Goal: Task Accomplishment & Management: Complete application form

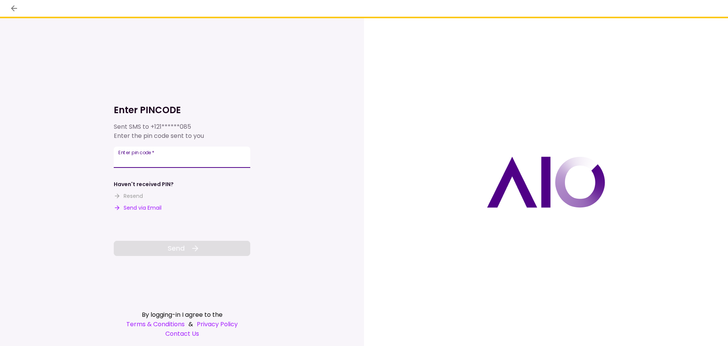
click at [174, 163] on input "Enter pin code   *" at bounding box center [182, 156] width 137 height 21
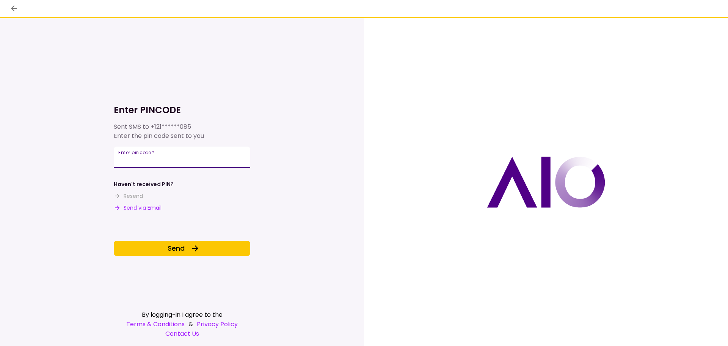
type input "******"
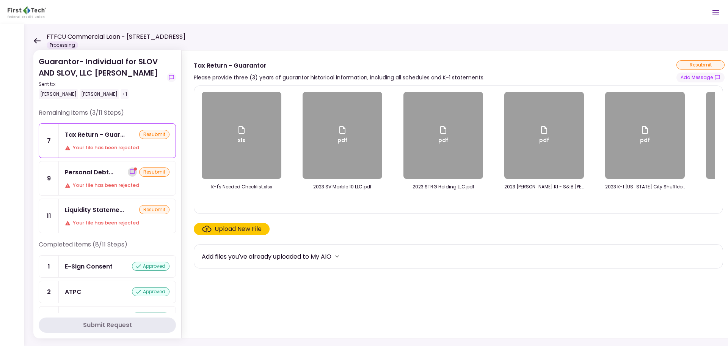
click at [130, 172] on icon "show-messages" at bounding box center [132, 172] width 6 height 6
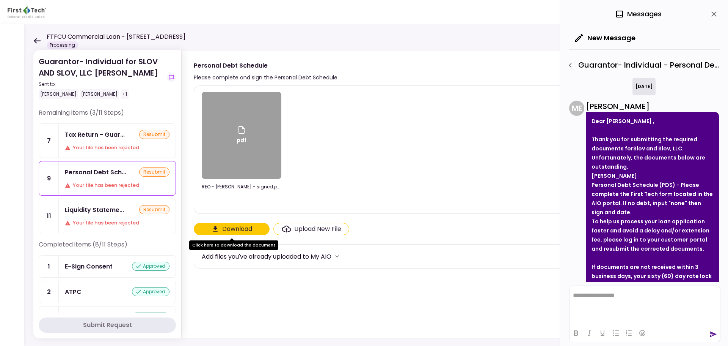
scroll to position [226, 0]
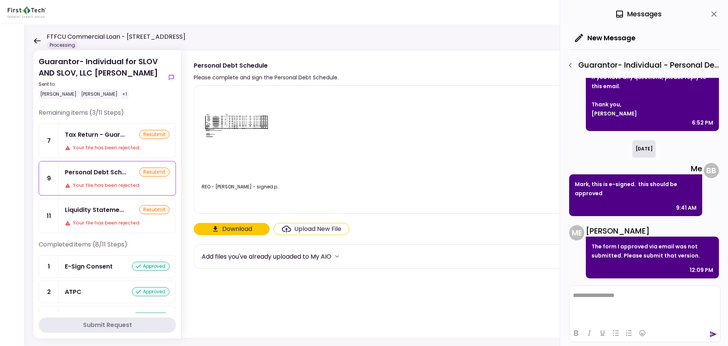
click at [267, 143] on img at bounding box center [242, 135] width 76 height 58
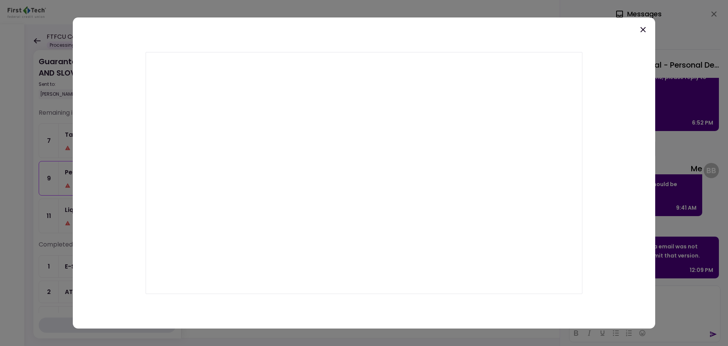
click at [643, 32] on icon at bounding box center [643, 29] width 9 height 9
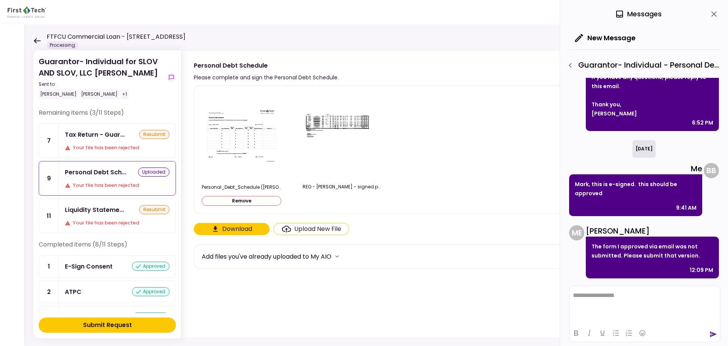
click at [255, 202] on button "Remove" at bounding box center [242, 201] width 80 height 10
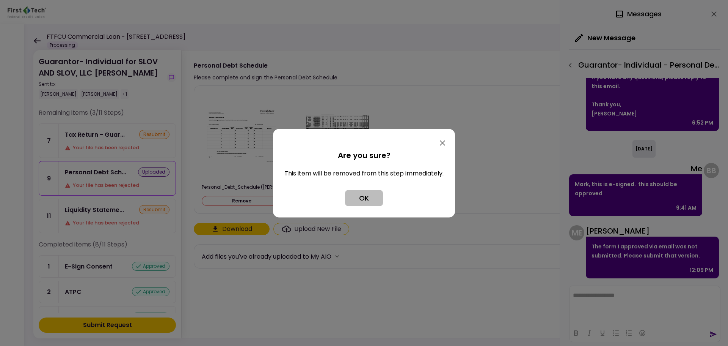
click at [373, 203] on button "OK" at bounding box center [364, 198] width 38 height 16
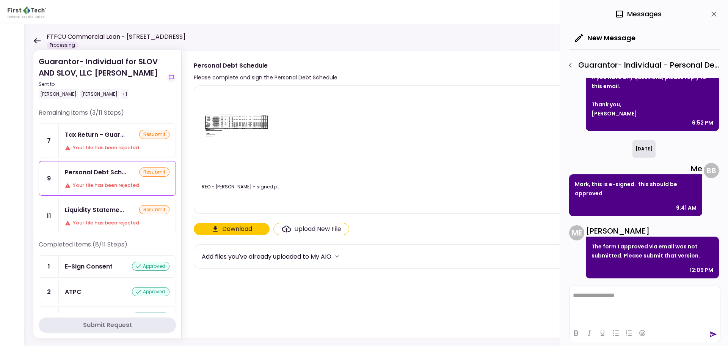
click at [36, 40] on icon at bounding box center [36, 41] width 7 height 6
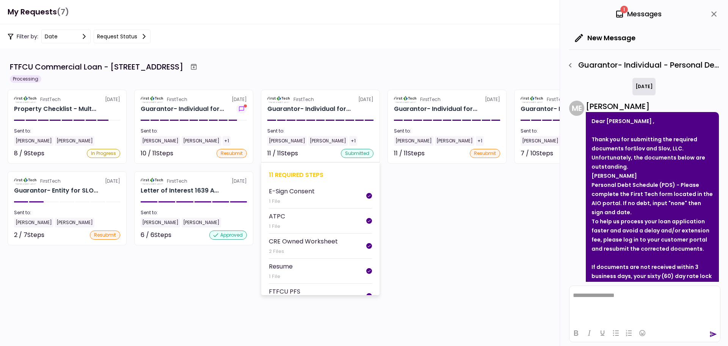
scroll to position [226, 0]
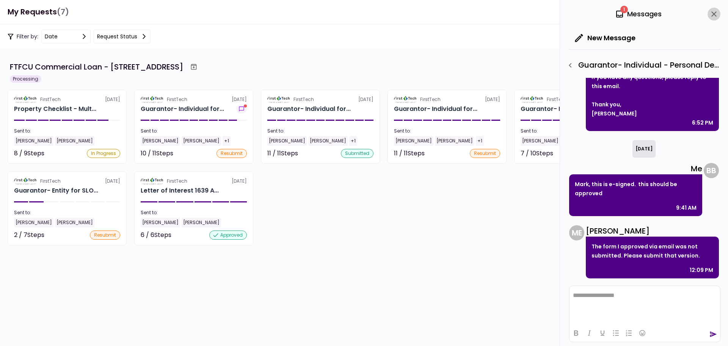
click at [714, 11] on icon "close" at bounding box center [714, 13] width 9 height 9
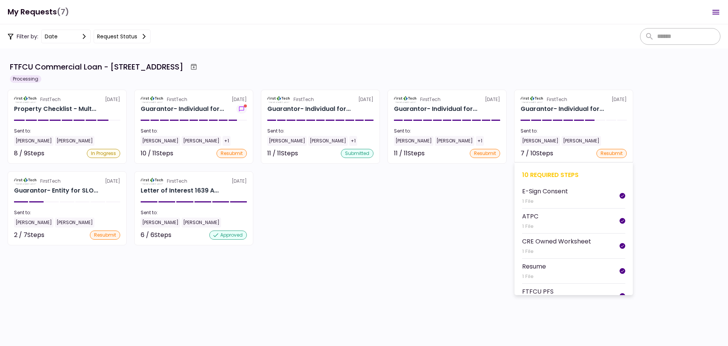
click at [560, 175] on div "10 required steps" at bounding box center [573, 174] width 103 height 9
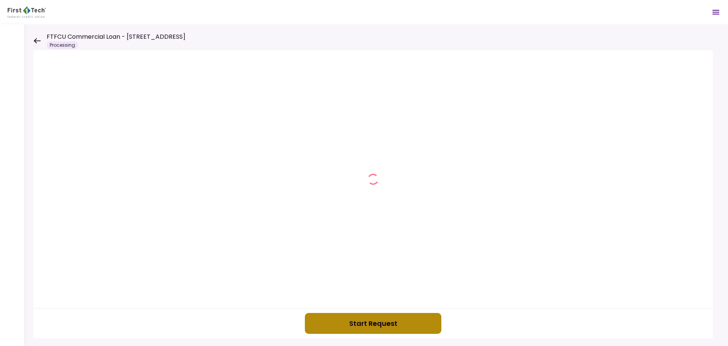
click at [335, 315] on button "Start Request" at bounding box center [373, 323] width 137 height 21
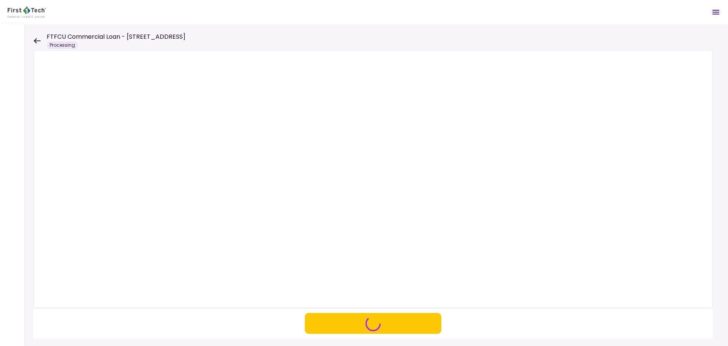
click at [41, 41] on div "FTFCU Commercial Loan - [STREET_ADDRESS] Processing" at bounding box center [109, 40] width 152 height 17
click at [37, 40] on icon at bounding box center [37, 40] width 7 height 5
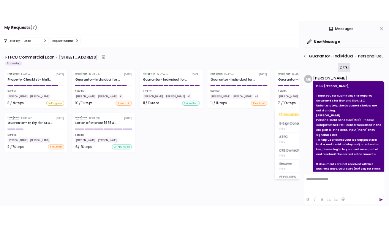
scroll to position [226, 0]
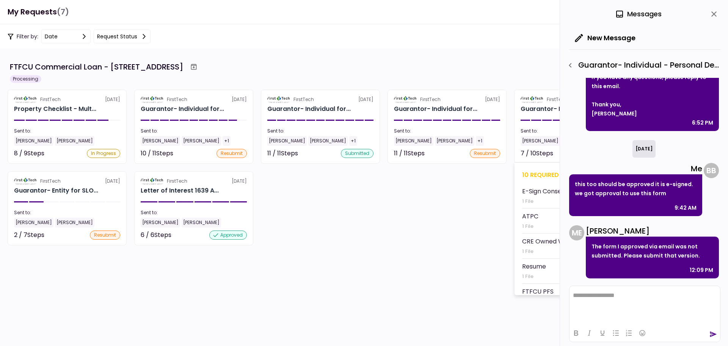
click at [540, 174] on div "10 required steps" at bounding box center [573, 174] width 103 height 9
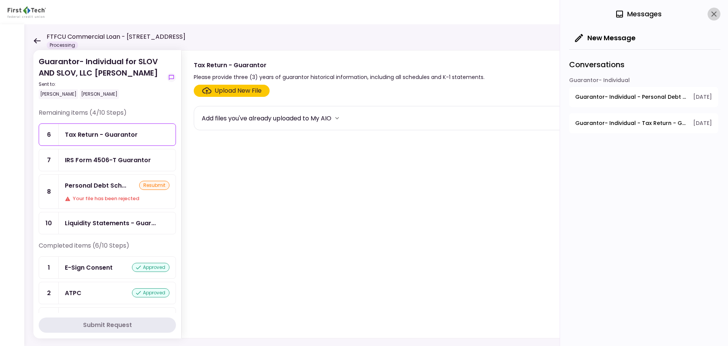
click at [713, 14] on icon "close" at bounding box center [714, 13] width 9 height 9
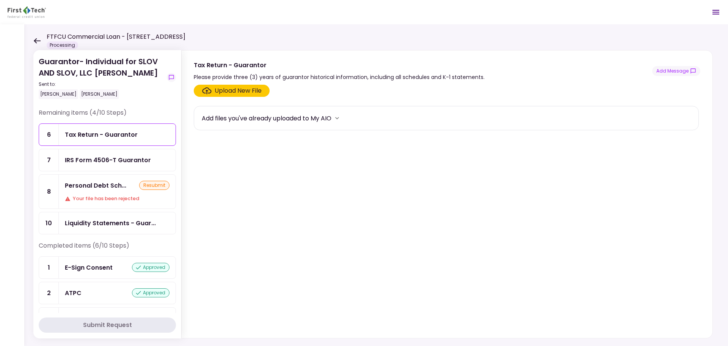
click at [107, 183] on div "Personal Debt Sch..." at bounding box center [95, 185] width 61 height 9
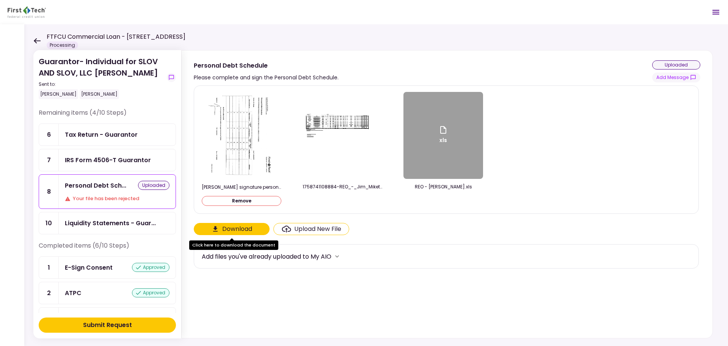
click at [140, 323] on button "Submit Request" at bounding box center [107, 324] width 137 height 15
